Goal: Information Seeking & Learning: Learn about a topic

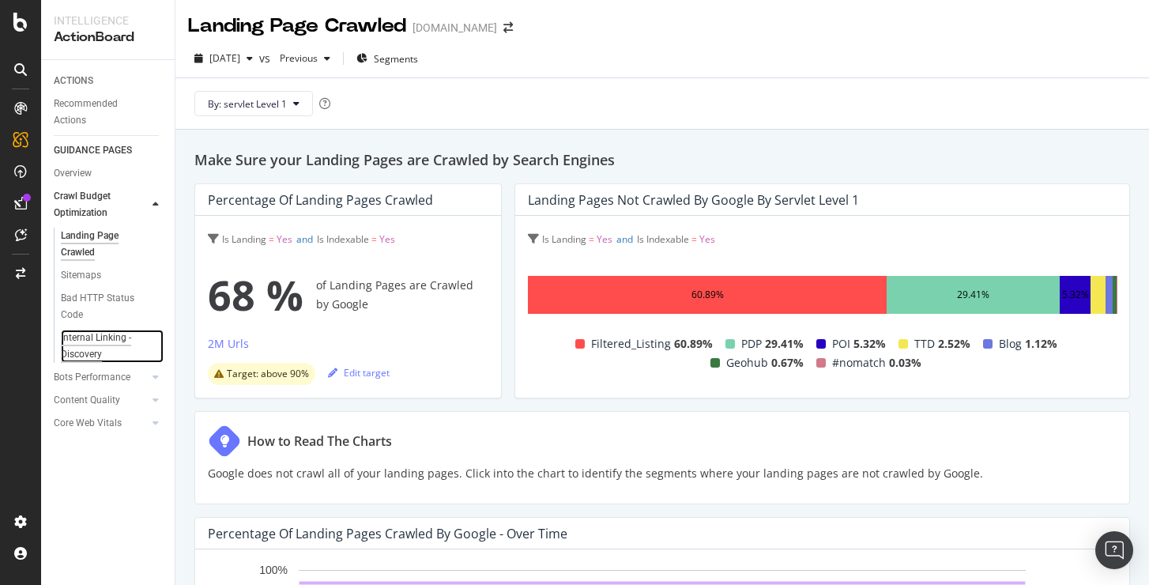
click at [90, 333] on div "Internal Linking - Discovery" at bounding box center [106, 346] width 90 height 33
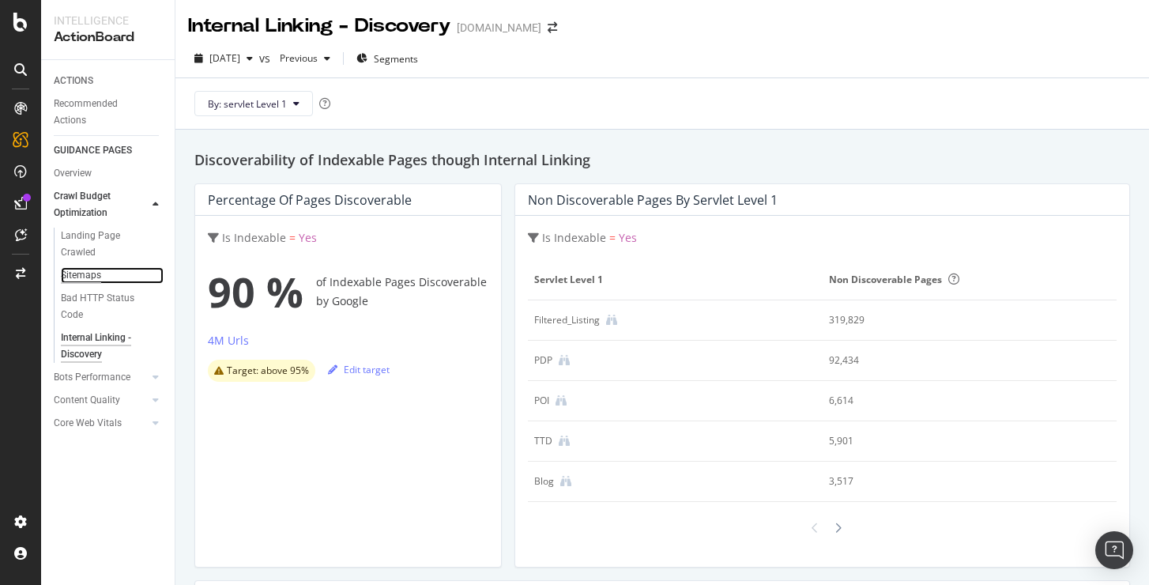
click at [86, 278] on div "Sitemaps" at bounding box center [81, 275] width 40 height 17
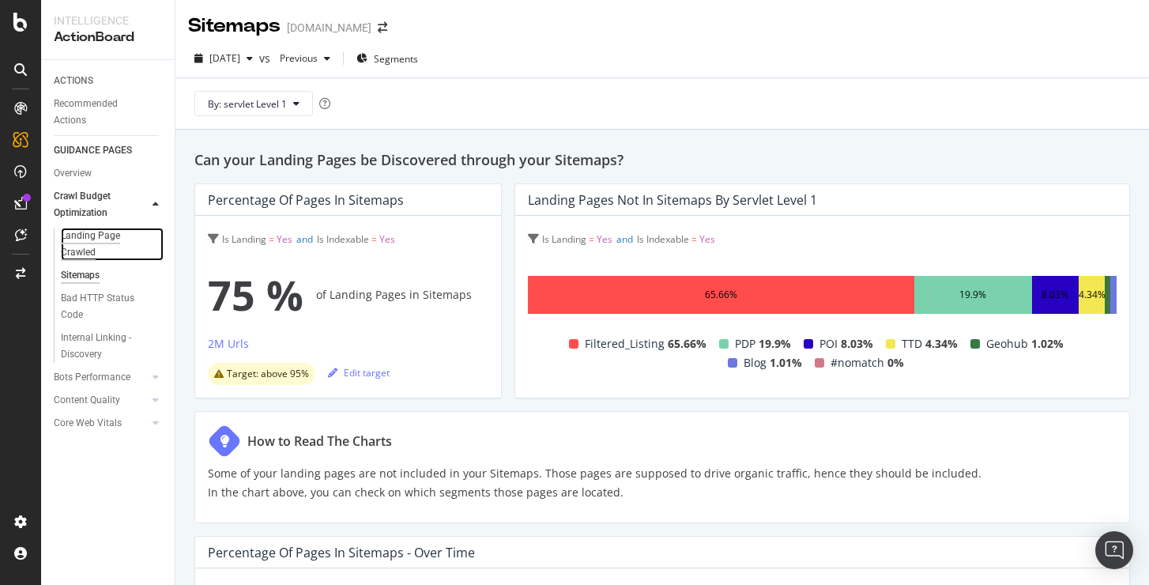
click at [91, 249] on div "Landing Page Crawled" at bounding box center [105, 244] width 89 height 33
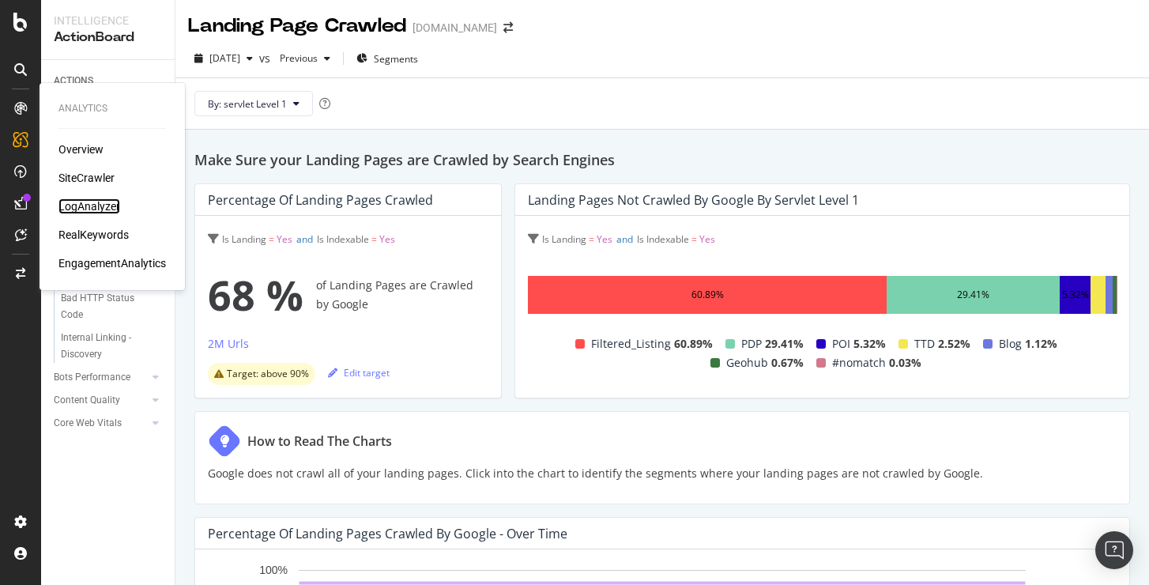
click at [105, 200] on div "LogAnalyzer" at bounding box center [89, 206] width 62 height 16
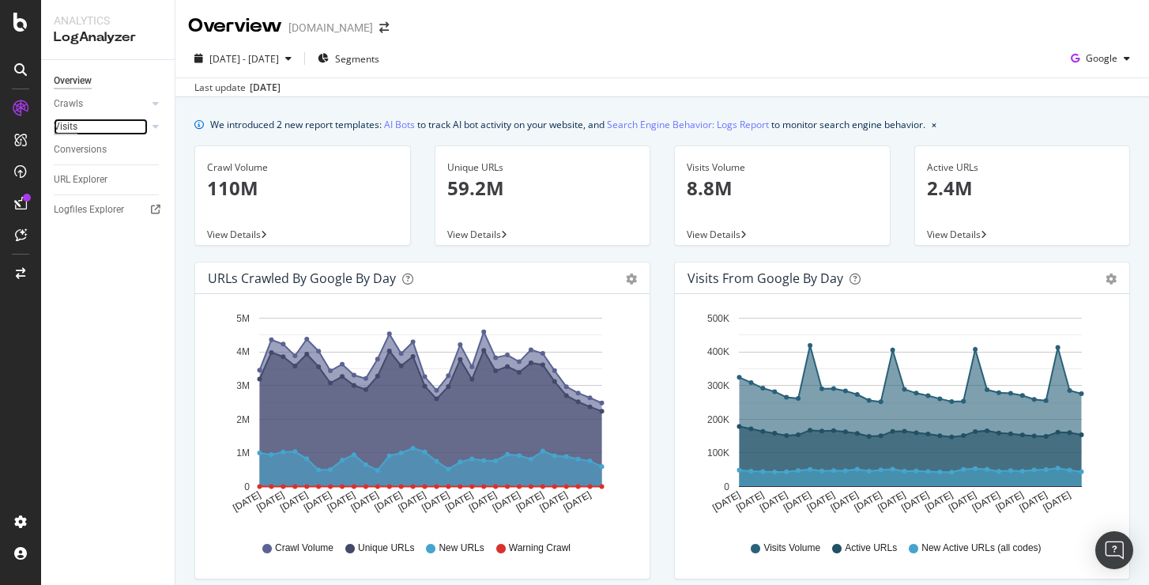
click at [72, 123] on div "Visits" at bounding box center [66, 127] width 24 height 17
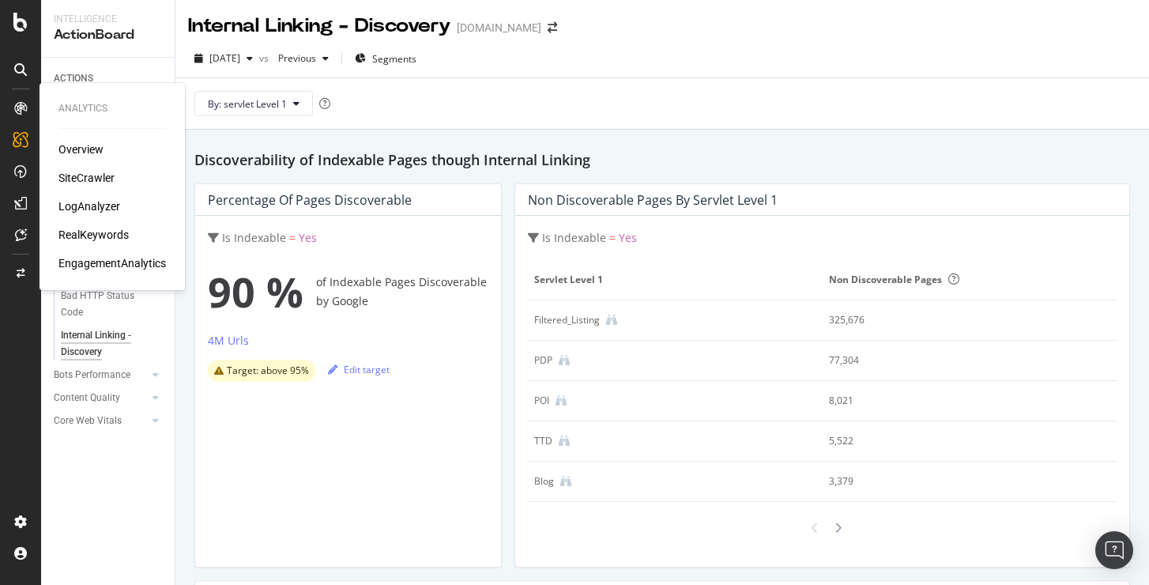
click at [70, 167] on div "Overview SiteCrawler LogAnalyzer RealKeywords EngagementAnalytics" at bounding box center [112, 206] width 108 height 130
click at [71, 184] on div "SiteCrawler" at bounding box center [86, 178] width 56 height 16
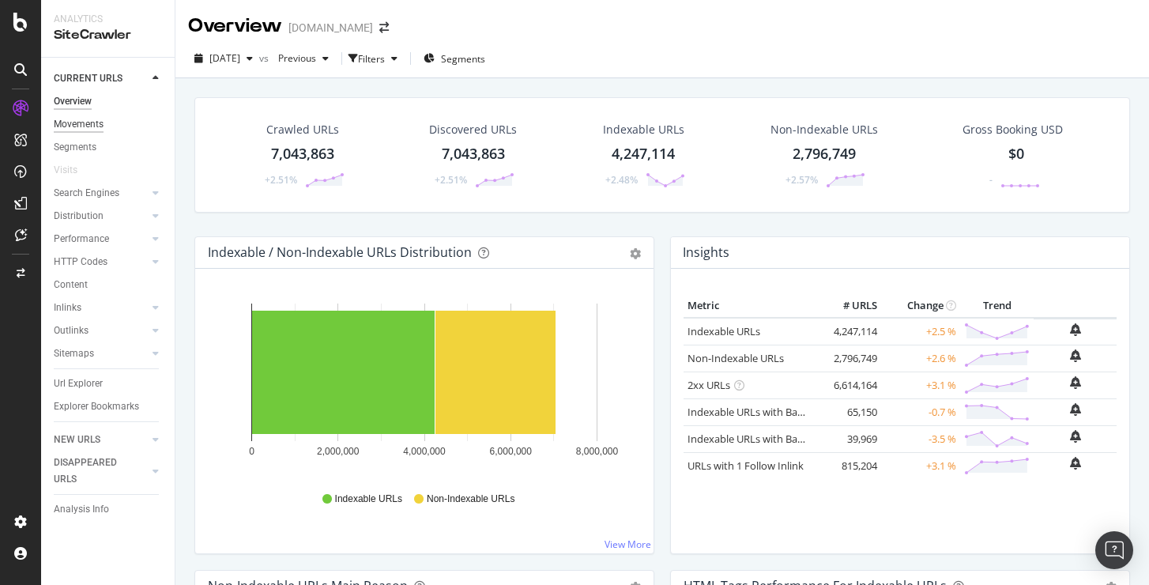
click at [98, 123] on div "Movements" at bounding box center [79, 124] width 50 height 17
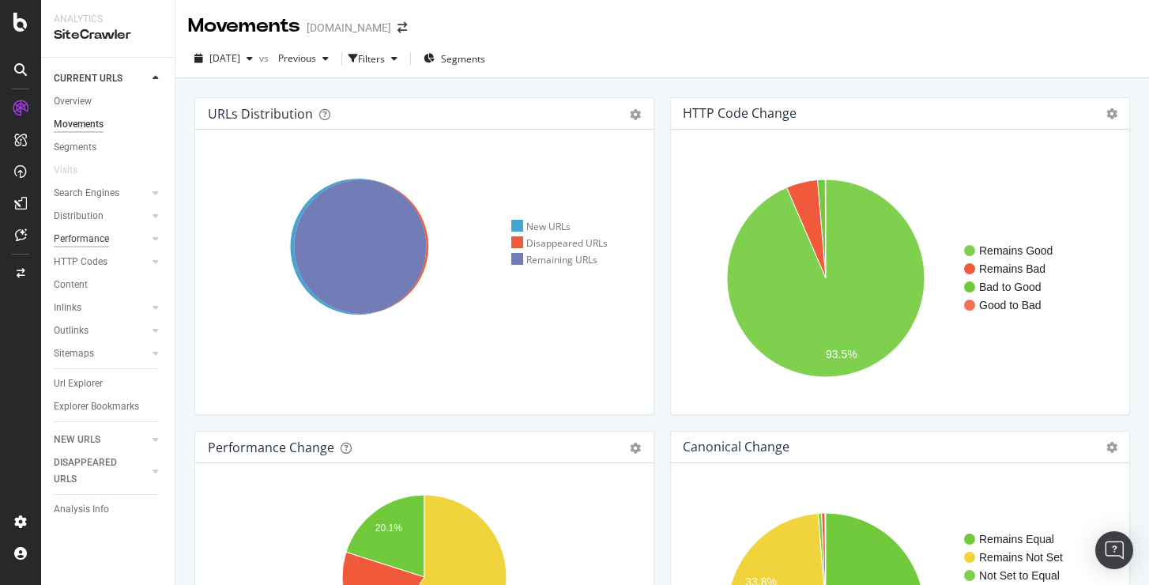
click at [76, 243] on div "Performance" at bounding box center [81, 239] width 55 height 17
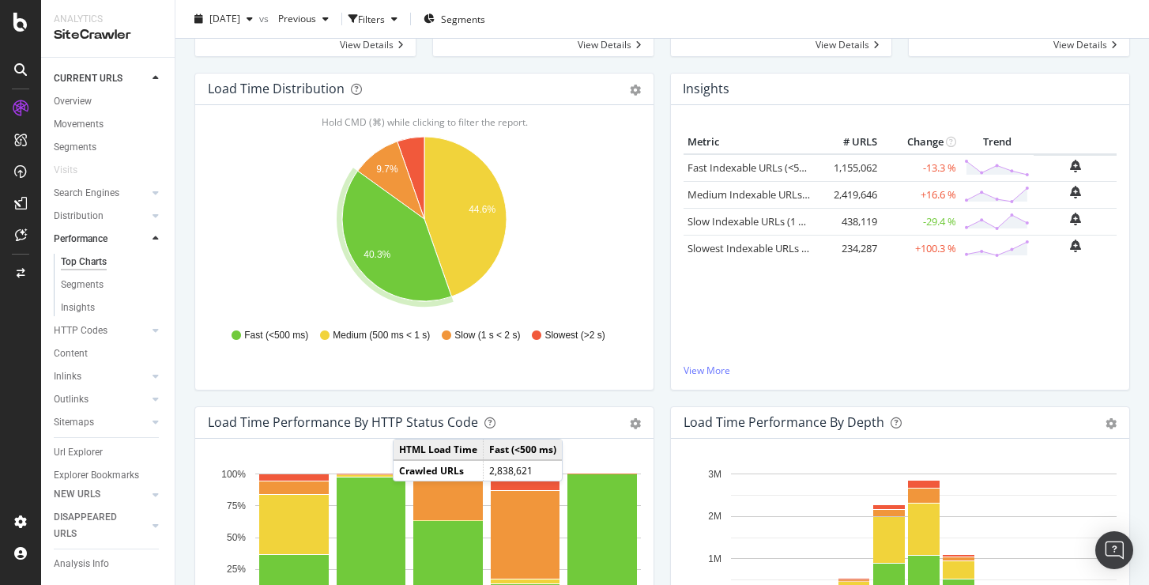
scroll to position [190, 0]
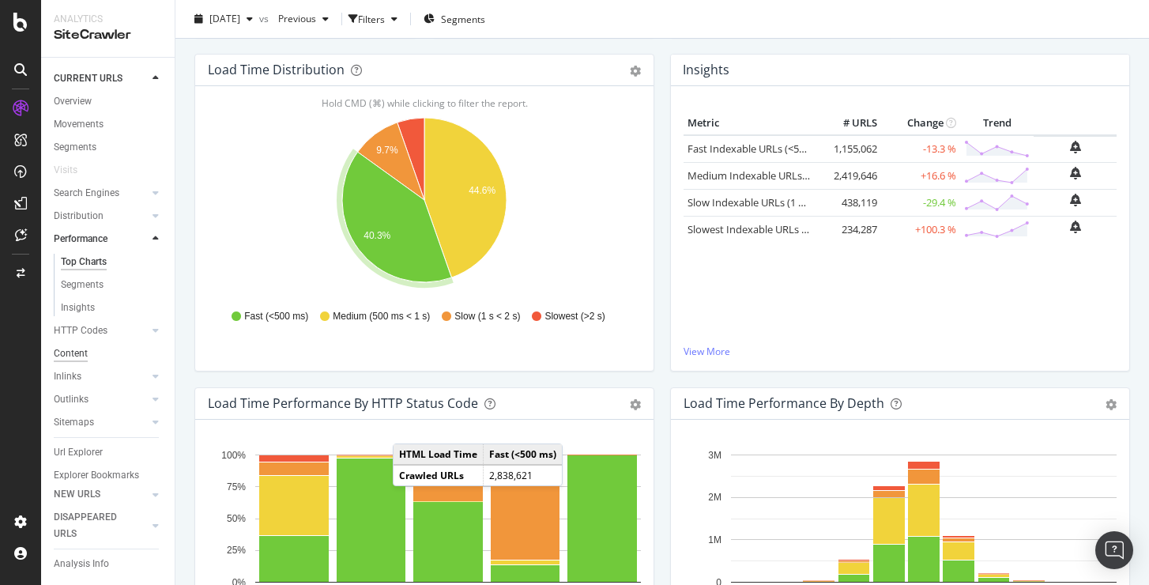
click at [69, 350] on div "Content" at bounding box center [71, 353] width 34 height 17
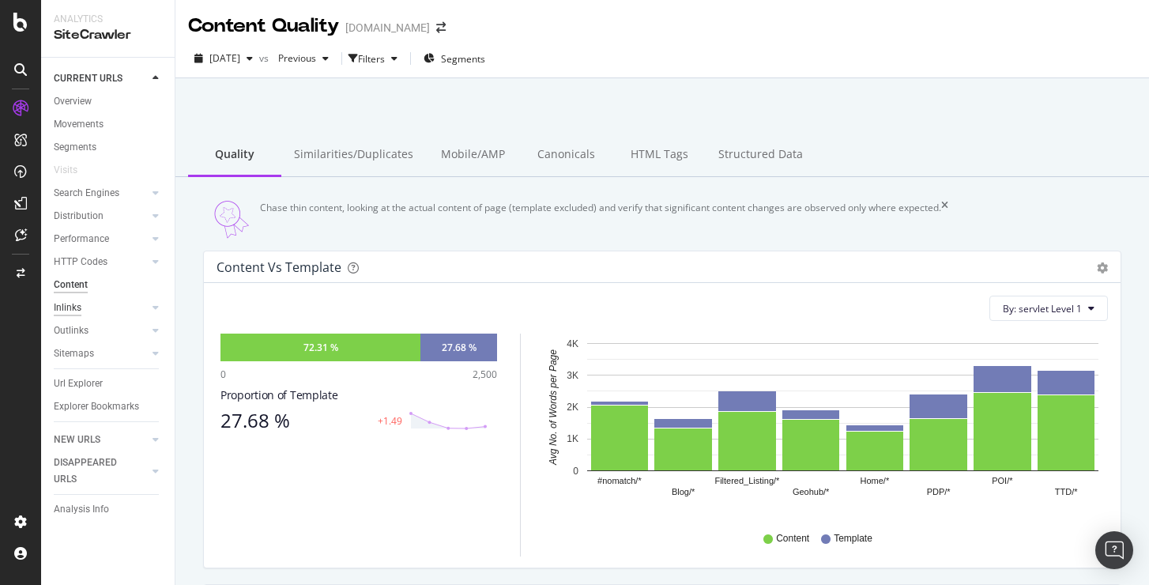
click at [62, 308] on div "Inlinks" at bounding box center [68, 308] width 28 height 17
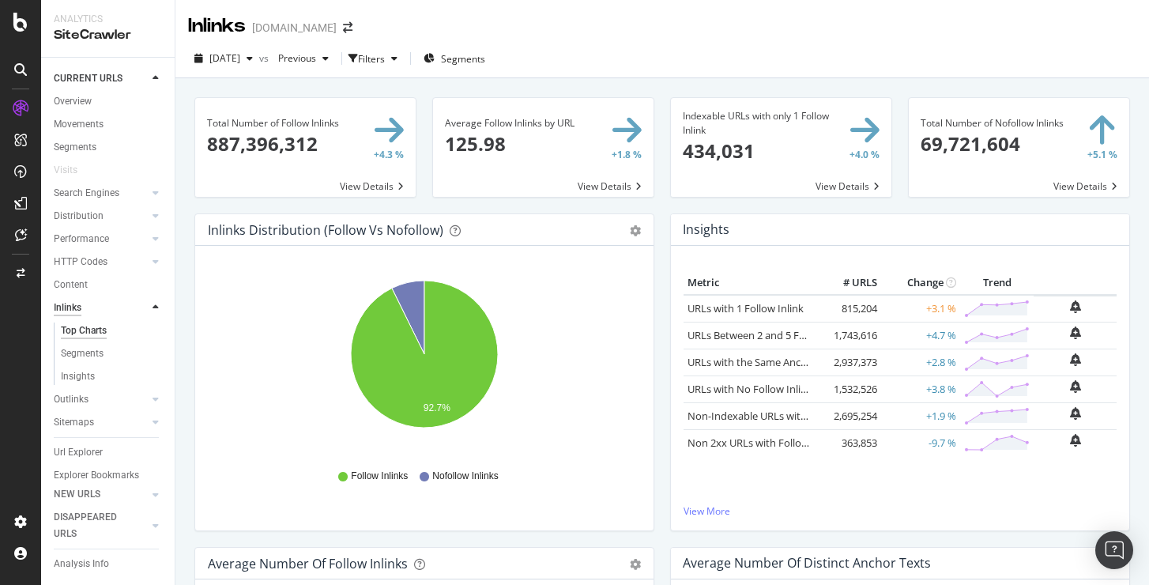
scroll to position [14, 0]
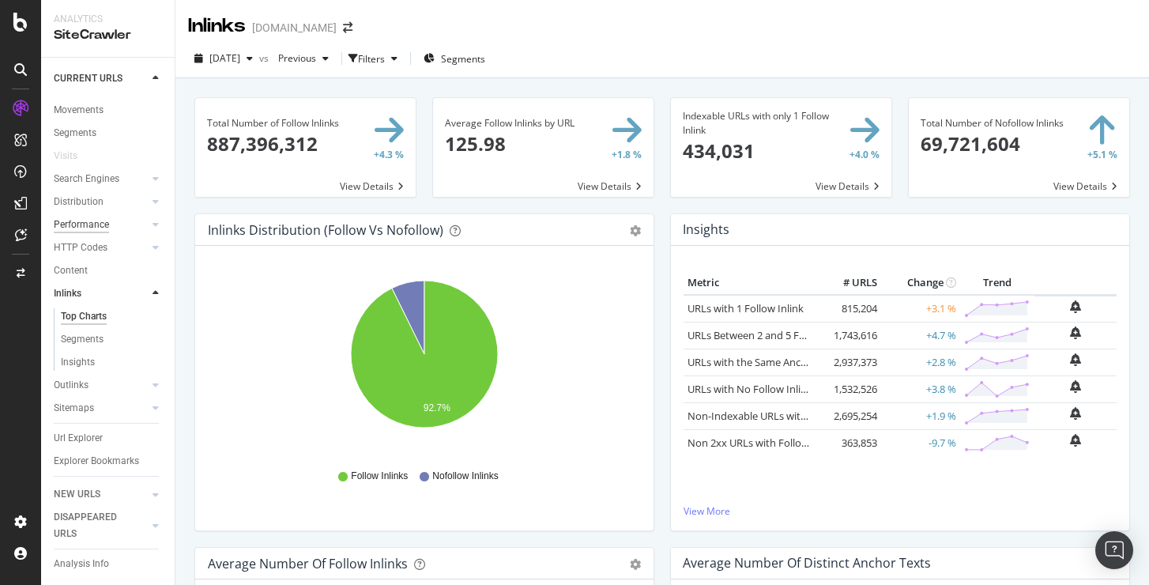
click at [62, 232] on div "Performance" at bounding box center [81, 225] width 55 height 17
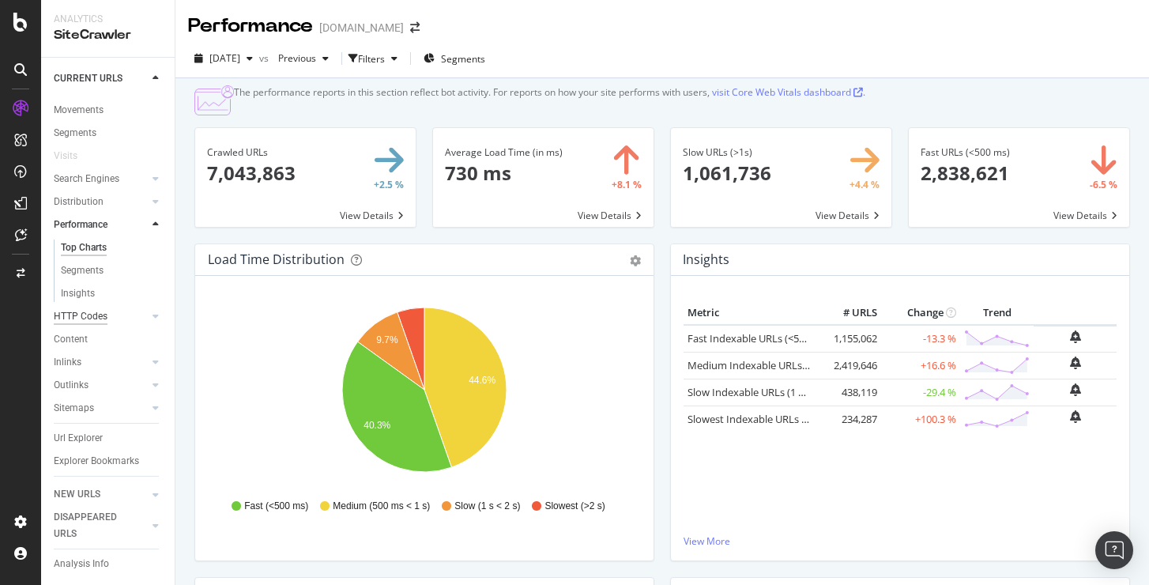
click at [88, 310] on div "HTTP Codes" at bounding box center [81, 316] width 54 height 17
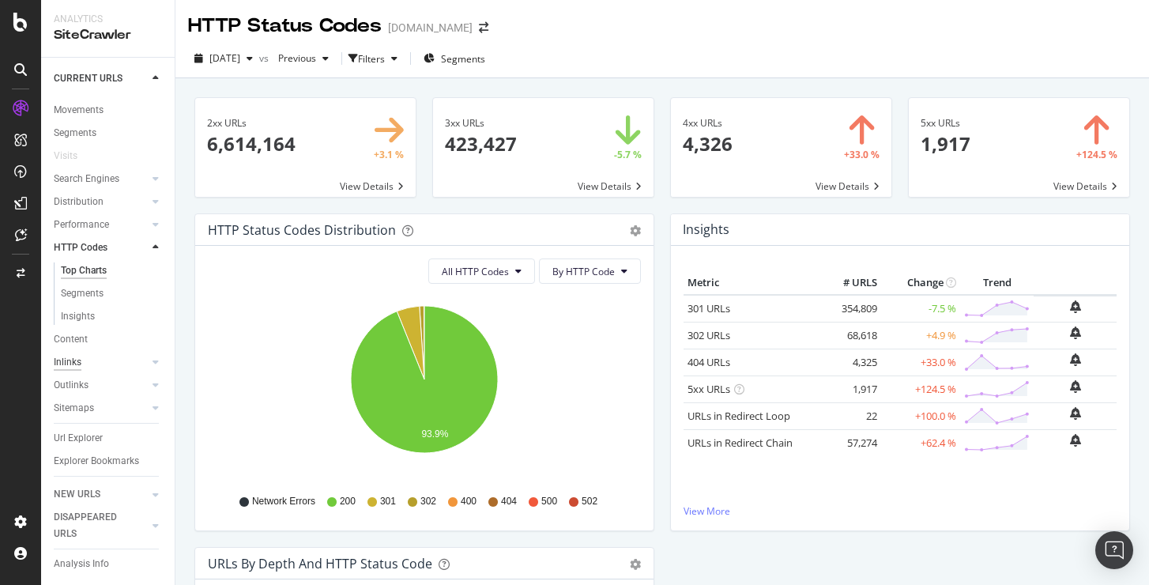
click at [76, 355] on div "Inlinks" at bounding box center [68, 362] width 28 height 17
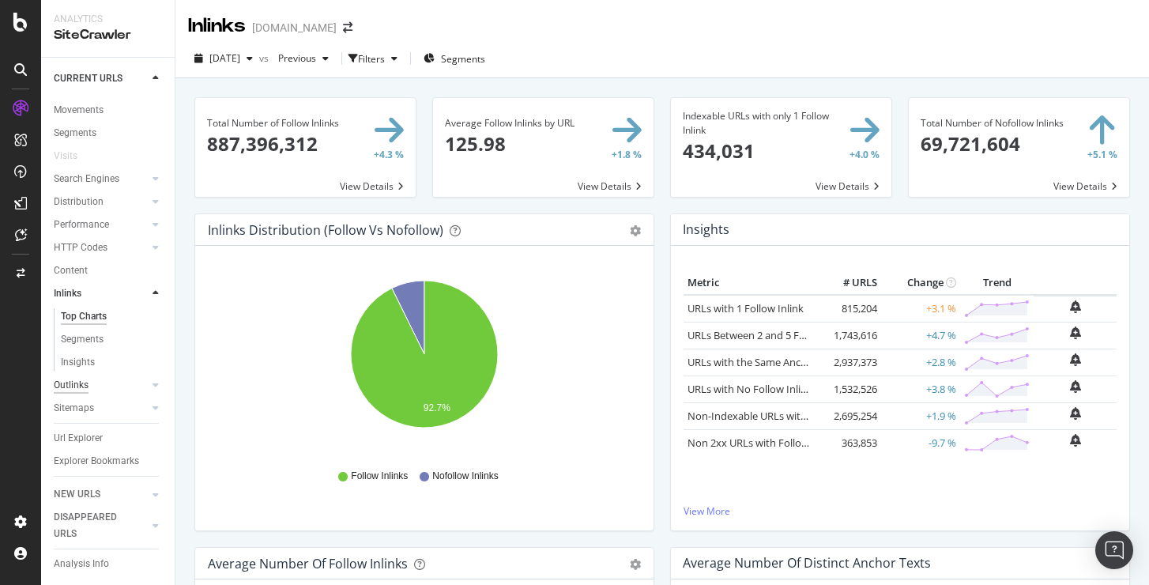
click at [78, 384] on div "Outlinks" at bounding box center [71, 385] width 35 height 17
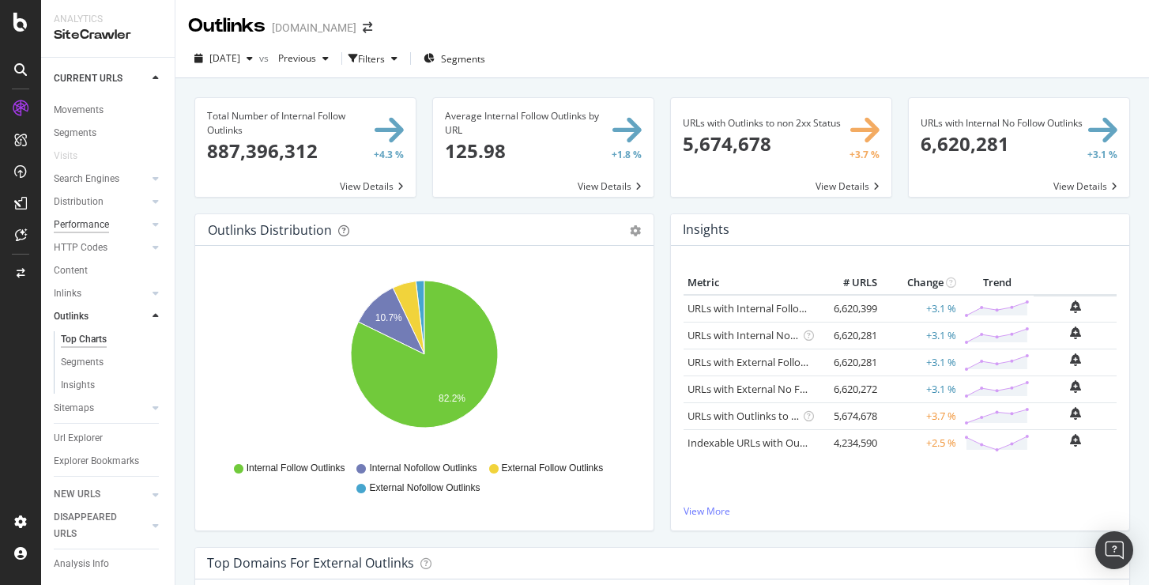
click at [83, 225] on div "Performance" at bounding box center [81, 225] width 55 height 17
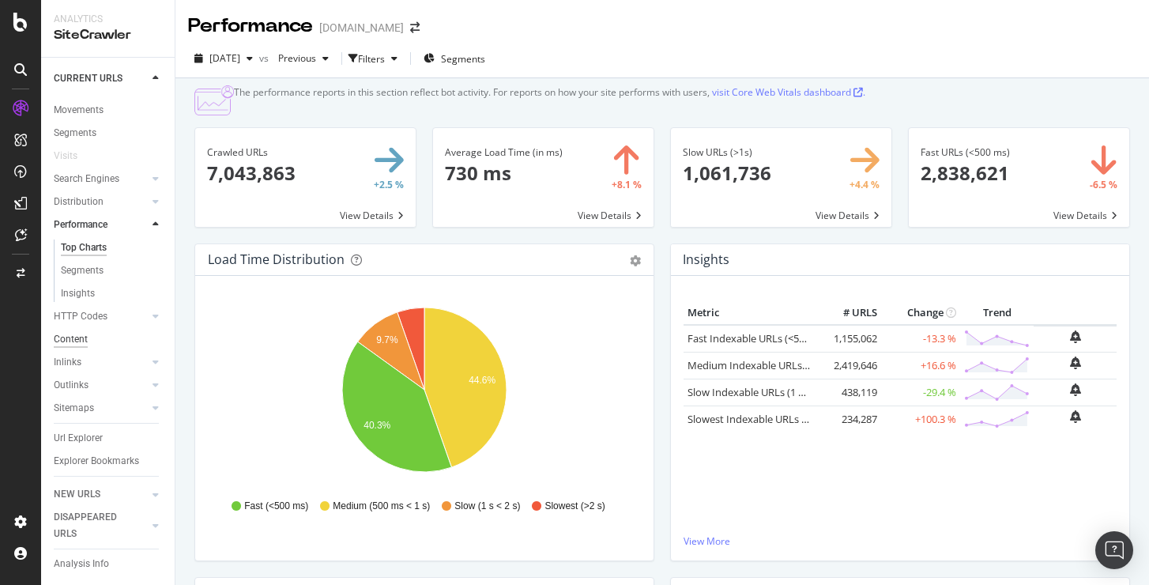
click at [71, 334] on div "Content" at bounding box center [71, 339] width 34 height 17
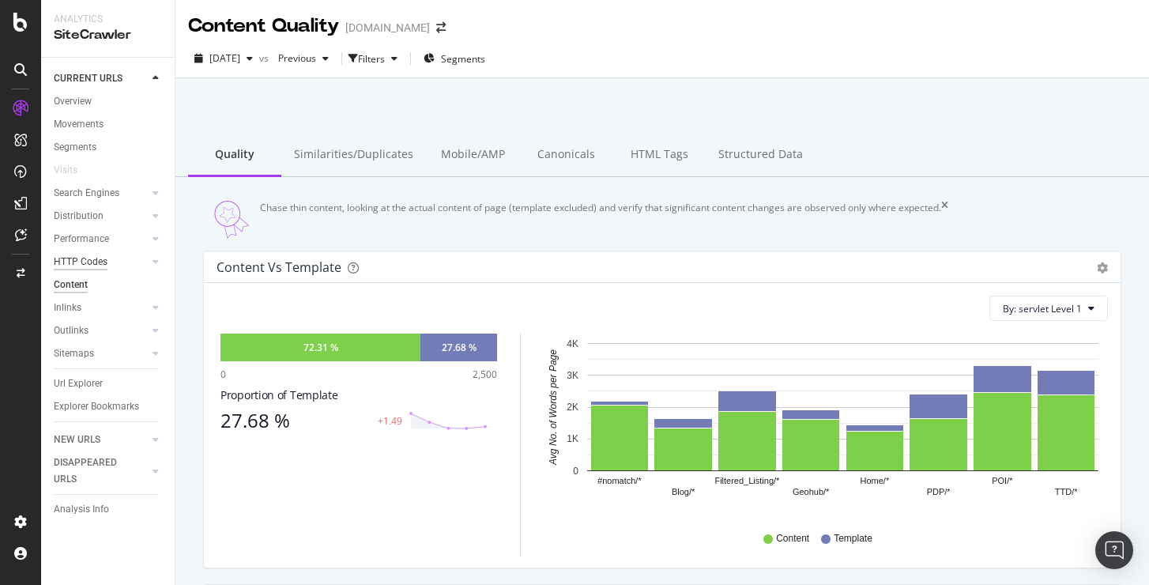
click at [78, 257] on div "HTTP Codes" at bounding box center [81, 262] width 54 height 17
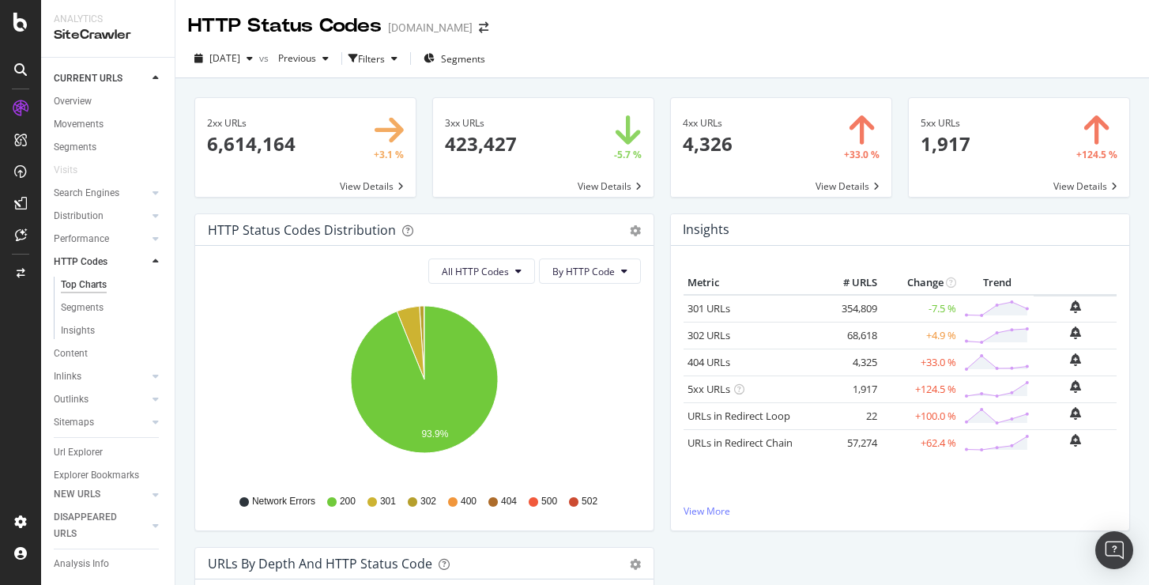
click at [82, 286] on div "Top Charts" at bounding box center [84, 285] width 46 height 17
click at [74, 351] on div "Content" at bounding box center [71, 353] width 34 height 17
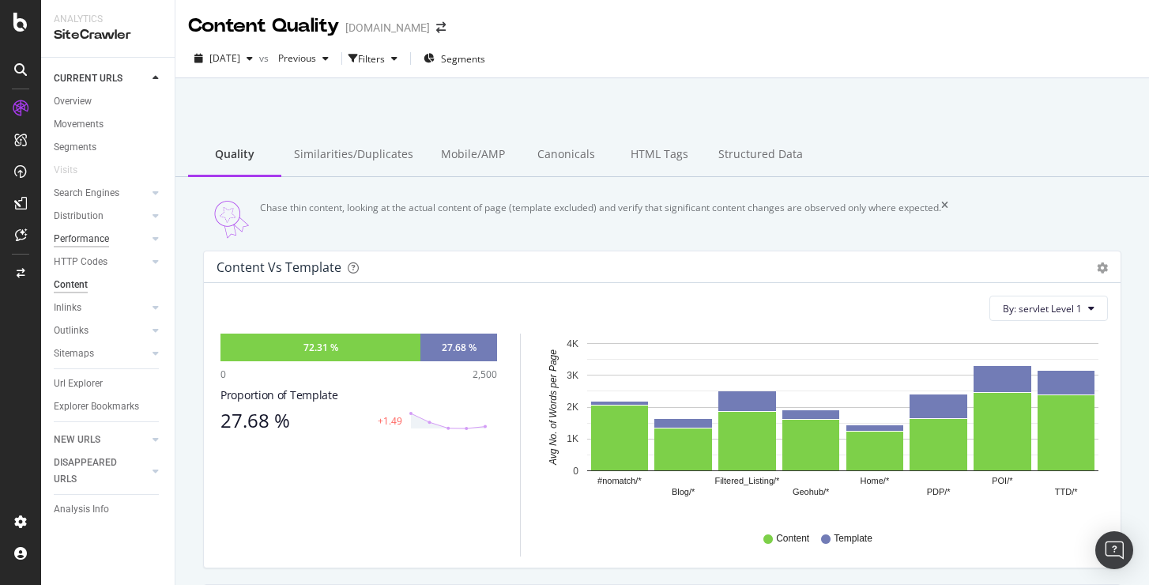
click at [92, 236] on div "Performance" at bounding box center [81, 239] width 55 height 17
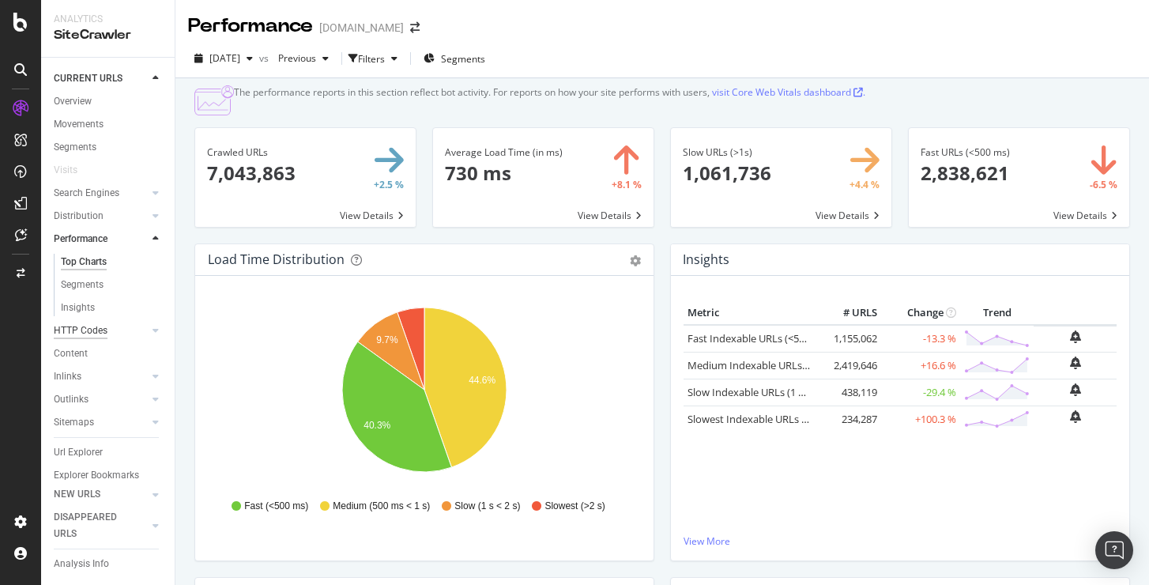
click at [76, 332] on div "HTTP Codes" at bounding box center [81, 331] width 54 height 17
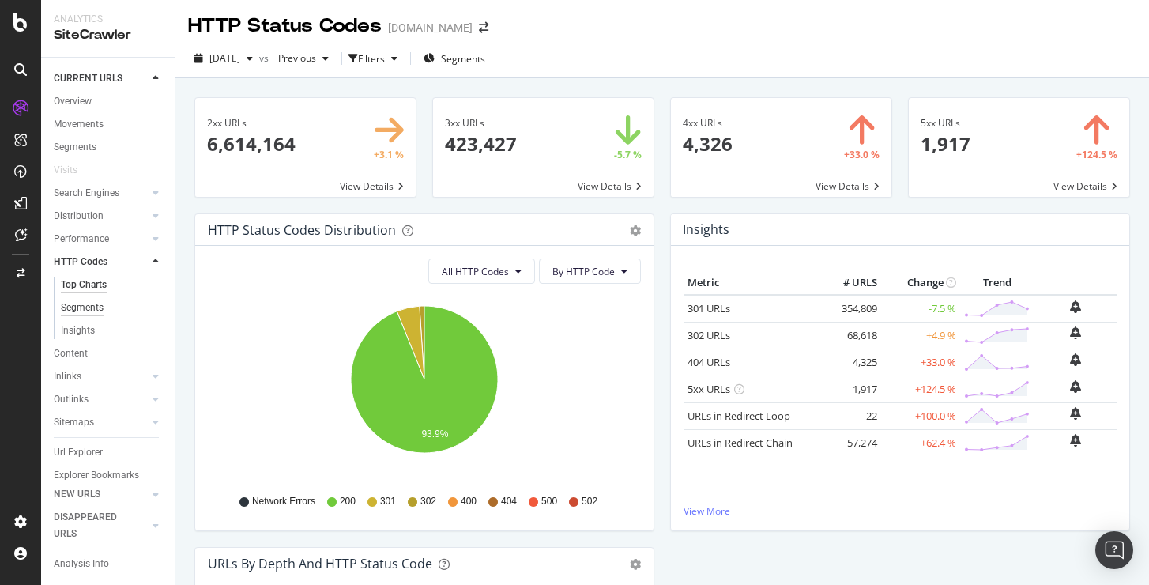
scroll to position [14, 0]
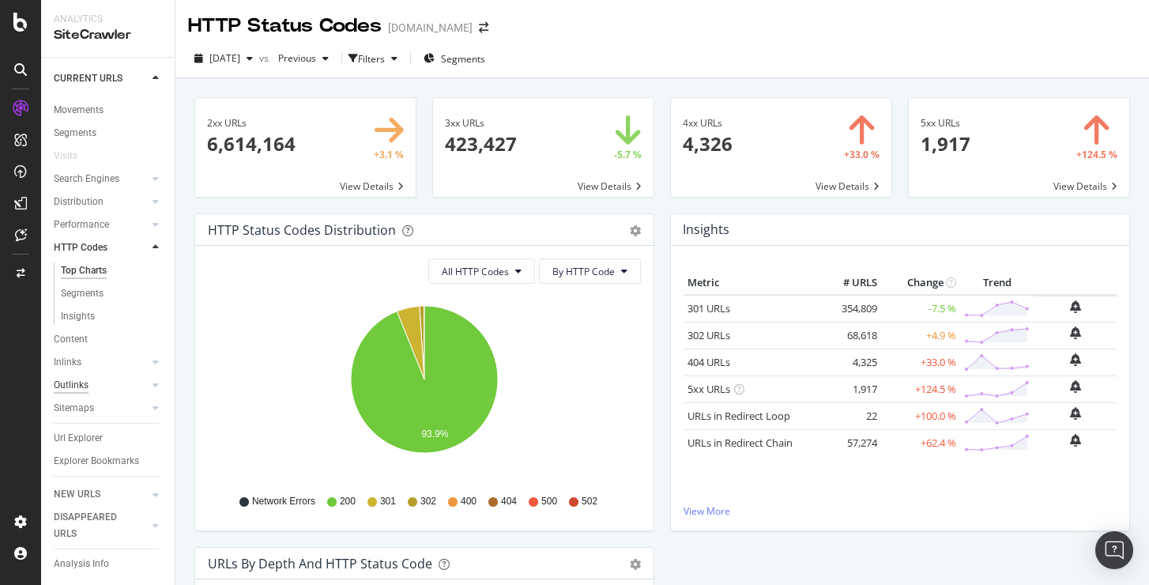
click at [75, 384] on div "Outlinks" at bounding box center [71, 385] width 35 height 17
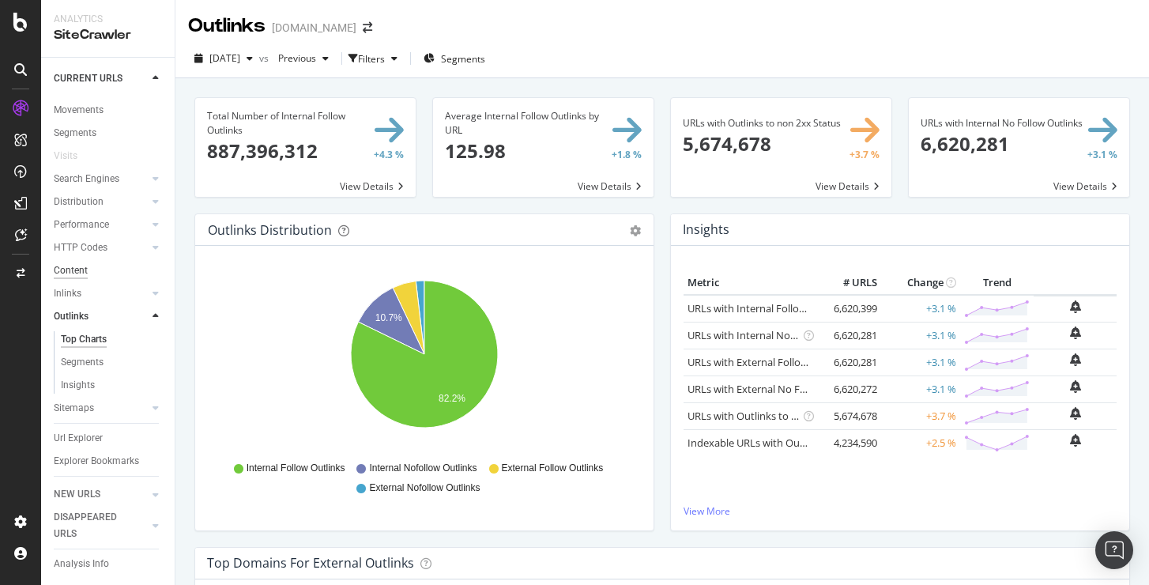
click at [70, 272] on div "Content" at bounding box center [71, 270] width 34 height 17
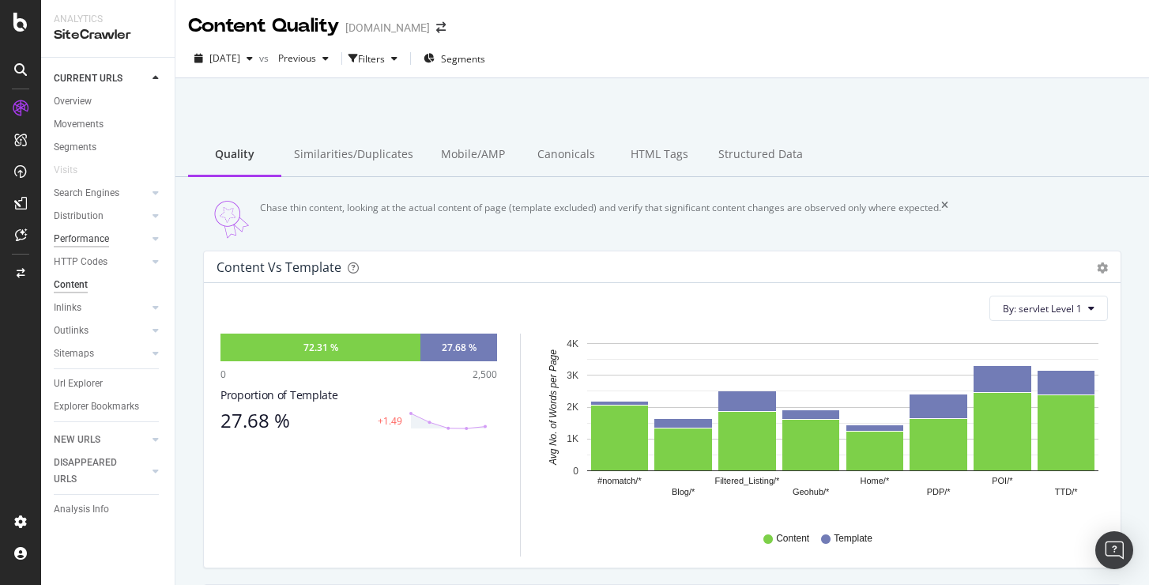
click at [86, 232] on div "Performance" at bounding box center [81, 239] width 55 height 17
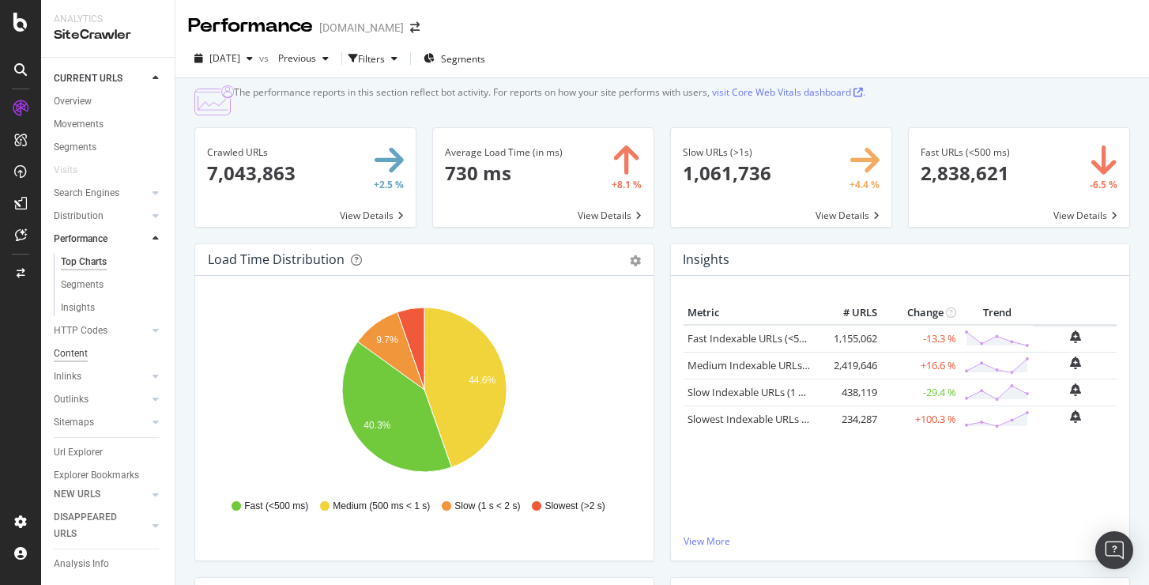
click at [66, 348] on div "Content" at bounding box center [71, 353] width 34 height 17
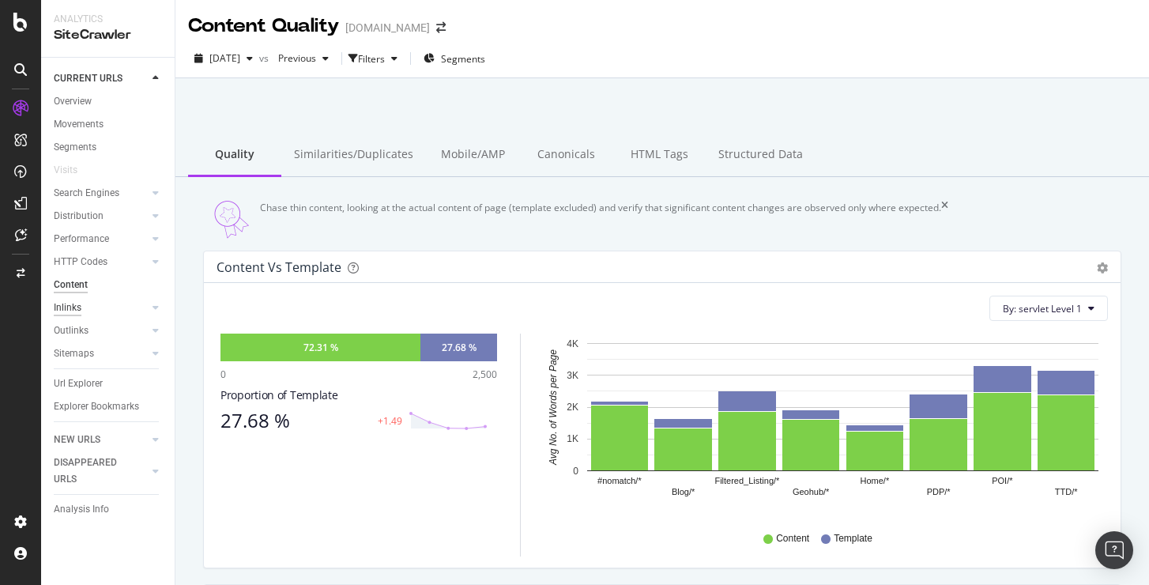
click at [72, 305] on div "Inlinks" at bounding box center [68, 308] width 28 height 17
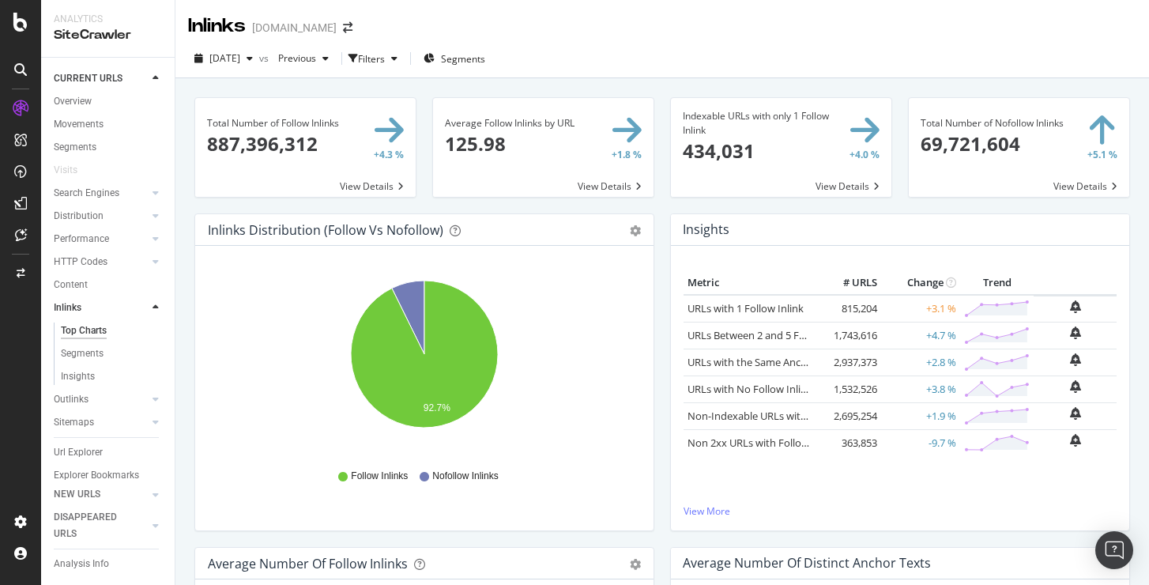
scroll to position [14, 0]
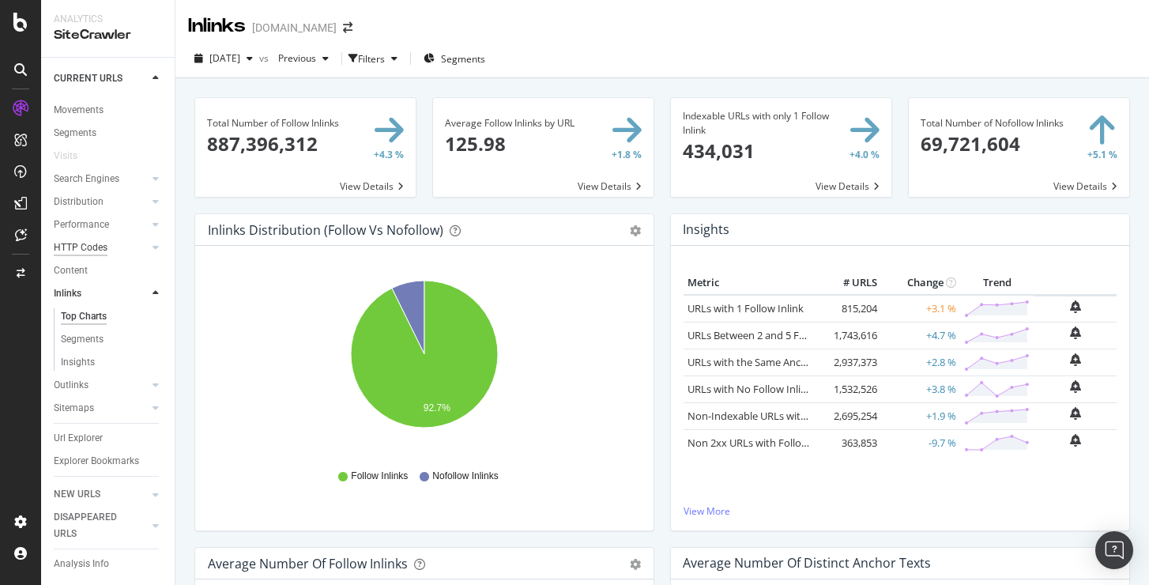
click at [89, 255] on div "HTTP Codes" at bounding box center [81, 248] width 54 height 17
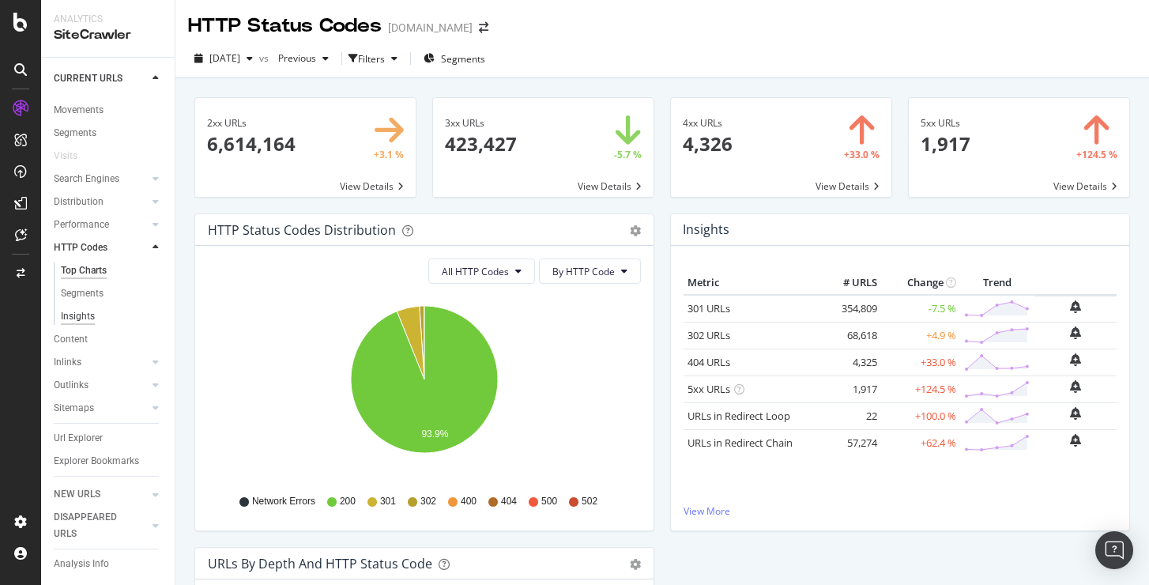
click at [65, 316] on div "Insights" at bounding box center [78, 316] width 34 height 17
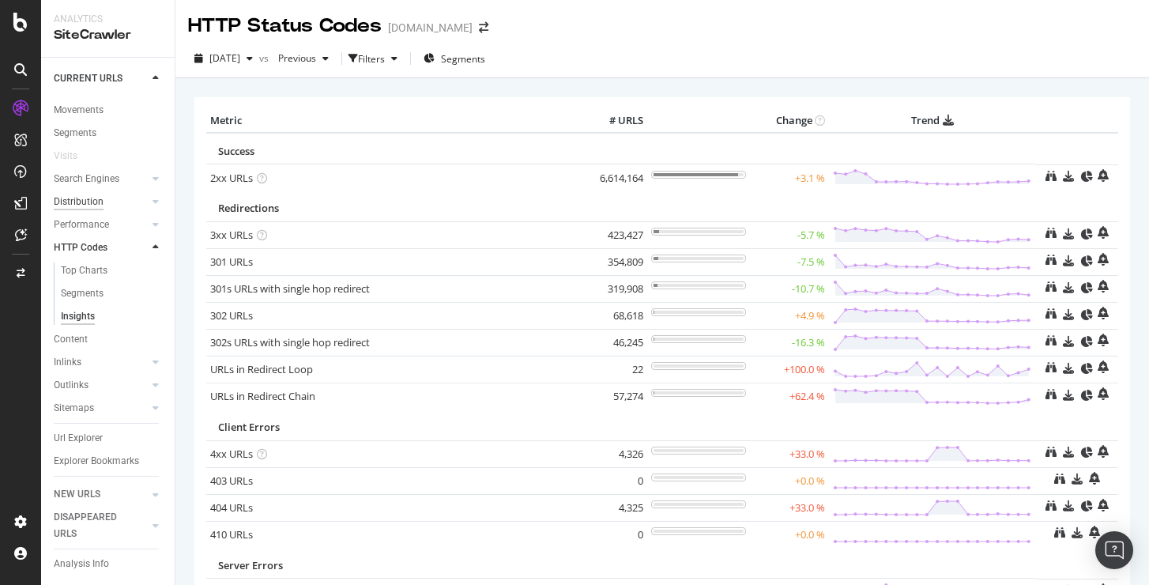
click at [80, 198] on div "Distribution" at bounding box center [79, 202] width 50 height 17
